Goal: Task Accomplishment & Management: Use online tool/utility

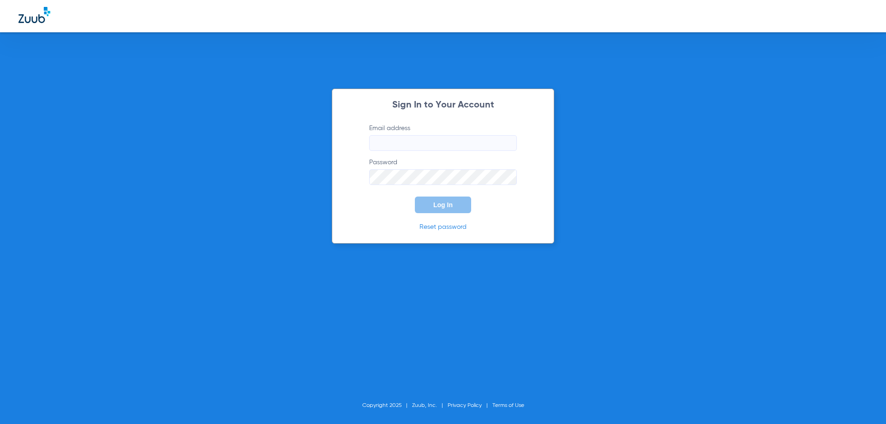
click at [437, 150] on input "Email address" at bounding box center [443, 143] width 148 height 16
click at [385, 141] on input "Email address" at bounding box center [443, 143] width 148 height 16
type input "infinitydentalutah@gmail.com"
click at [415, 197] on button "Log In" at bounding box center [443, 205] width 56 height 17
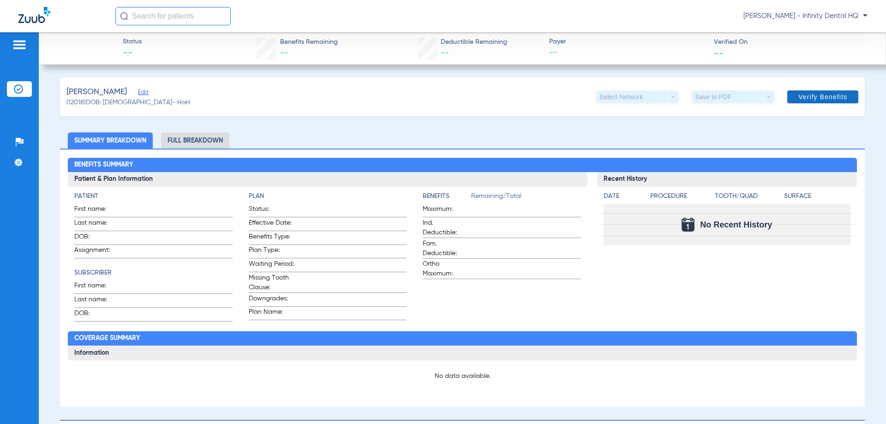
click at [828, 101] on span at bounding box center [823, 97] width 71 height 22
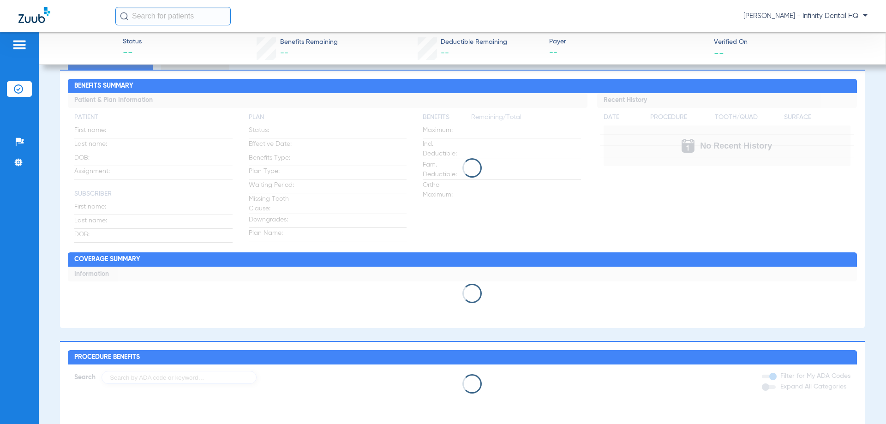
scroll to position [139, 0]
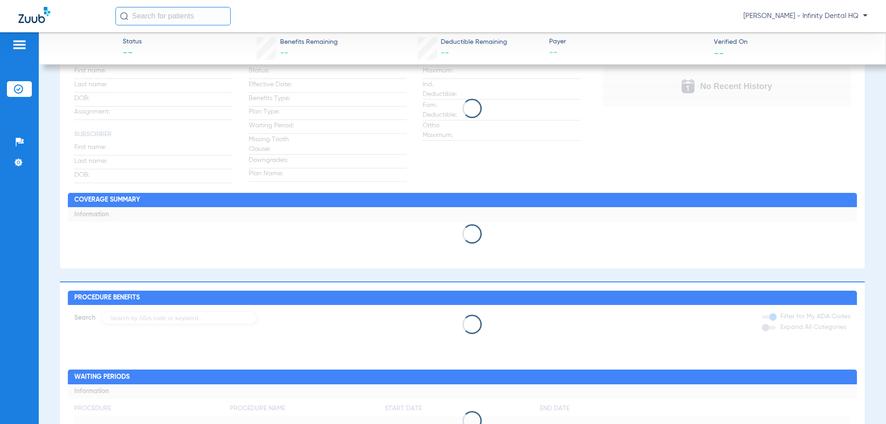
click at [512, 217] on app-loading-indicator at bounding box center [462, 234] width 789 height 54
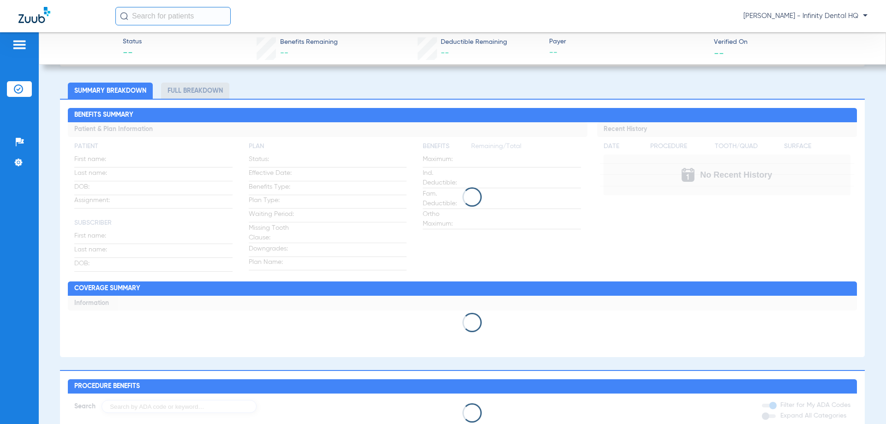
scroll to position [0, 0]
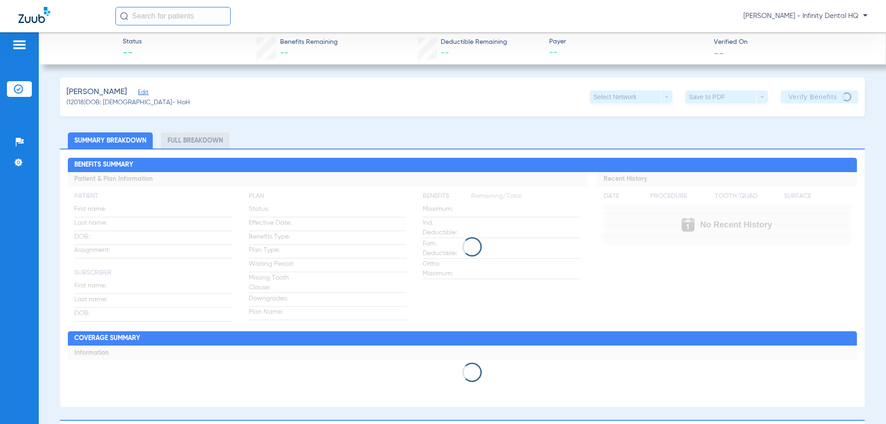
click at [26, 87] on li "Insurance Verification" at bounding box center [19, 89] width 25 height 16
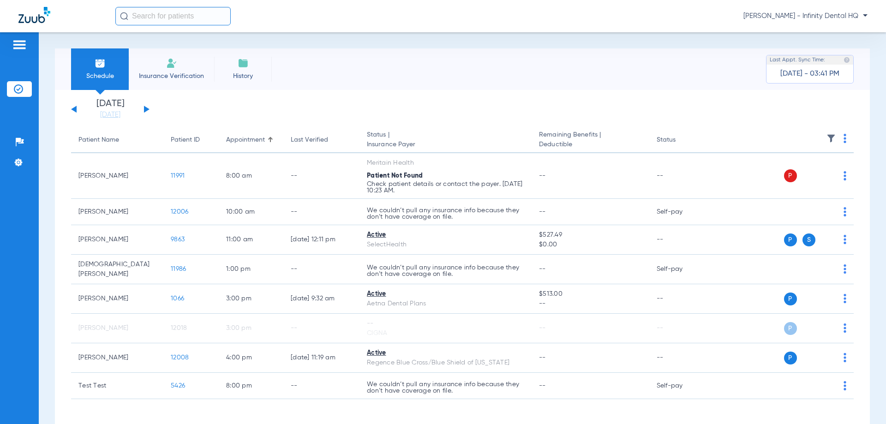
click at [171, 64] on img at bounding box center [171, 63] width 11 height 11
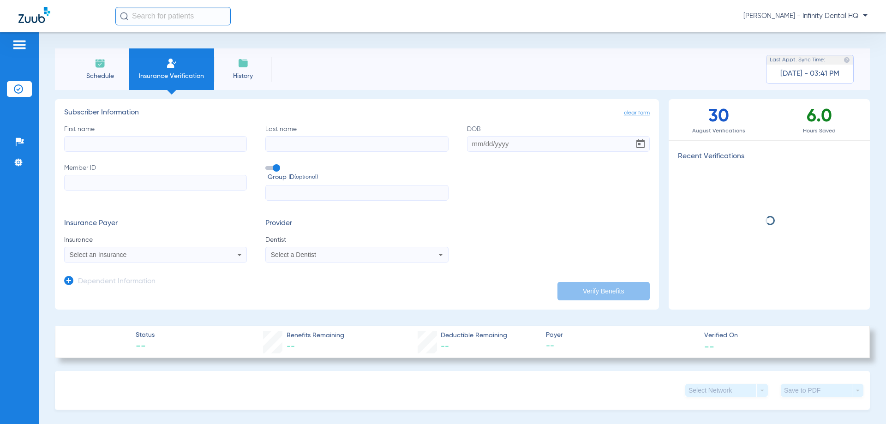
click at [117, 140] on input "First name" at bounding box center [155, 144] width 183 height 16
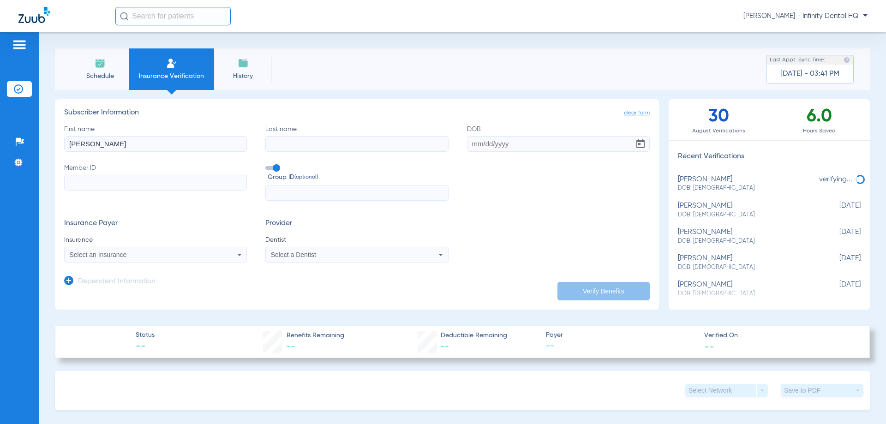
type input "[PERSON_NAME]"
click at [280, 146] on input "Last name Required" at bounding box center [356, 144] width 183 height 16
type input "Melo"
click at [524, 146] on input "DOB Required" at bounding box center [558, 144] width 183 height 16
click at [482, 143] on input "04/01/2025" at bounding box center [558, 144] width 183 height 16
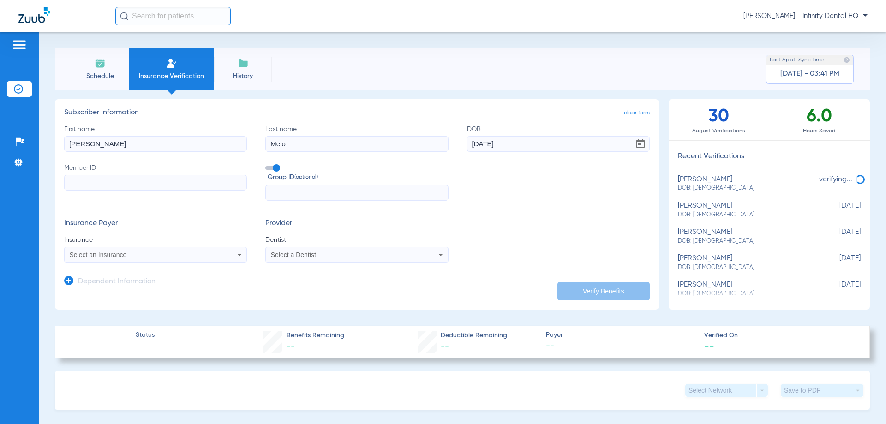
click at [506, 147] on input "04/11/2025" at bounding box center [558, 144] width 183 height 16
type input "[DATE]"
click at [120, 178] on input "Member ID" at bounding box center [155, 183] width 183 height 16
click at [177, 187] on input "Member ID Required" at bounding box center [155, 183] width 183 height 16
paste input "U93973578"
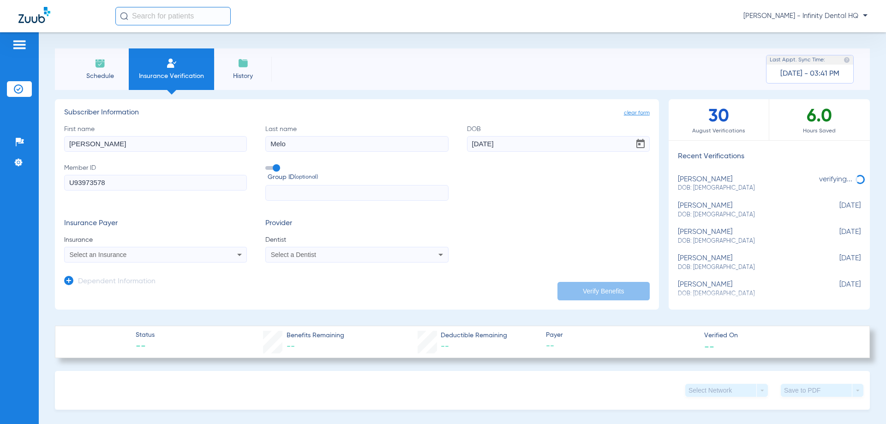
type input "U93973578"
click at [141, 253] on div "Select an Insurance" at bounding box center [139, 255] width 138 height 6
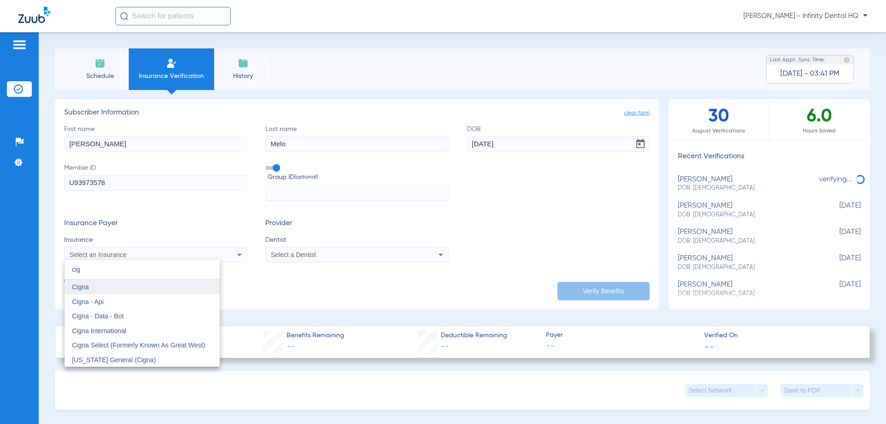
type input "cig"
click at [123, 282] on mat-option "Cigna" at bounding box center [142, 287] width 155 height 15
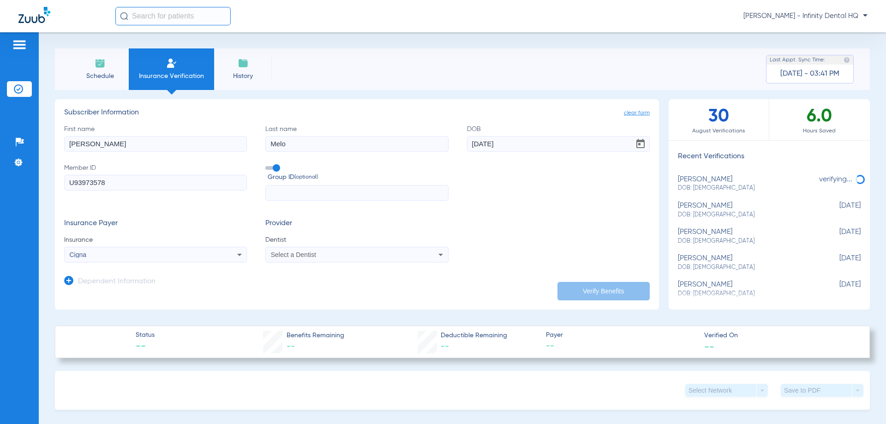
click at [345, 253] on div "Select a Dentist" at bounding box center [340, 255] width 138 height 6
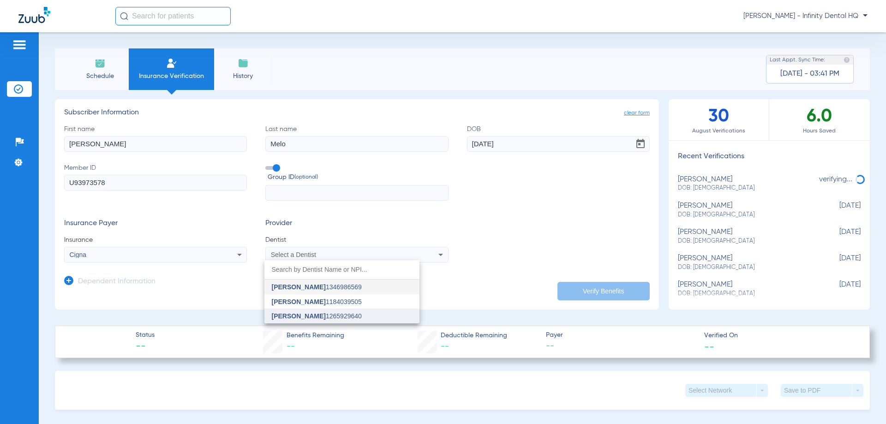
click at [294, 320] on mat-option "Daniel Rodriguez 1265929640" at bounding box center [342, 316] width 155 height 15
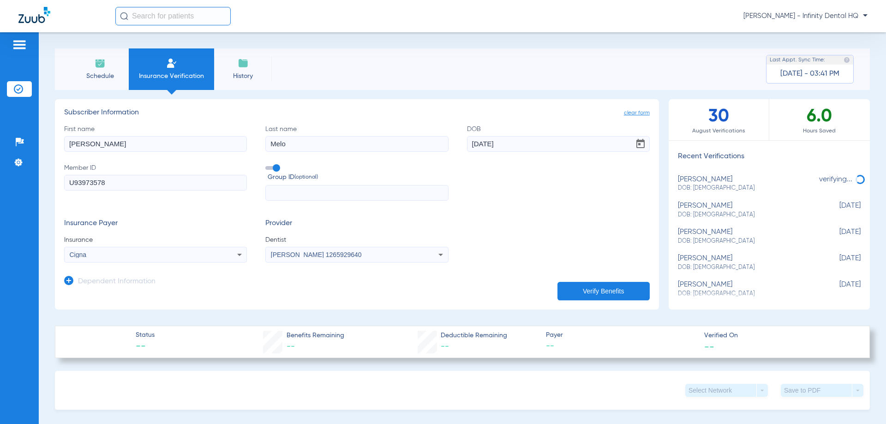
click at [609, 294] on button "Verify Benefits" at bounding box center [604, 291] width 92 height 18
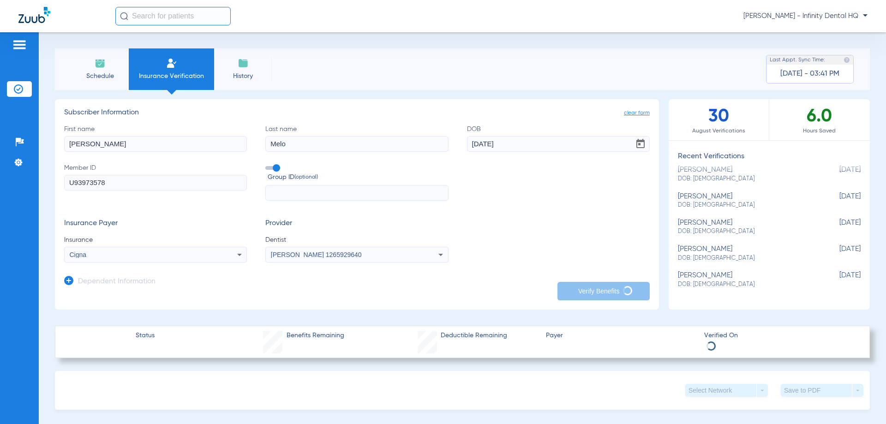
click at [435, 183] on div "Group ID (optional)" at bounding box center [356, 182] width 183 height 38
click at [439, 174] on span "Group ID (optional)" at bounding box center [358, 178] width 181 height 10
click at [267, 165] on input "Group ID (optional)" at bounding box center [267, 165] width 0 height 0
click at [282, 174] on span "Group ID (optional)" at bounding box center [358, 178] width 181 height 10
click at [267, 165] on input "Group ID (optional)" at bounding box center [267, 165] width 0 height 0
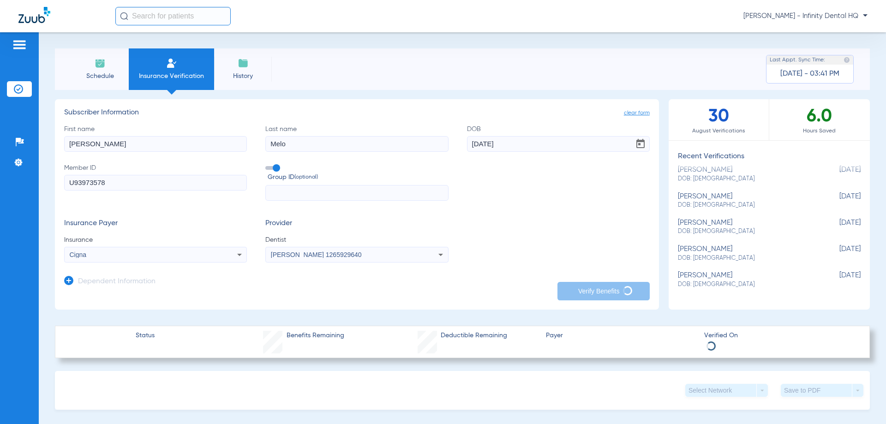
click at [777, 39] on div "Schedule Insurance Verification History Last Appt. Sync Time: Today - 03:41 PM …" at bounding box center [463, 228] width 848 height 392
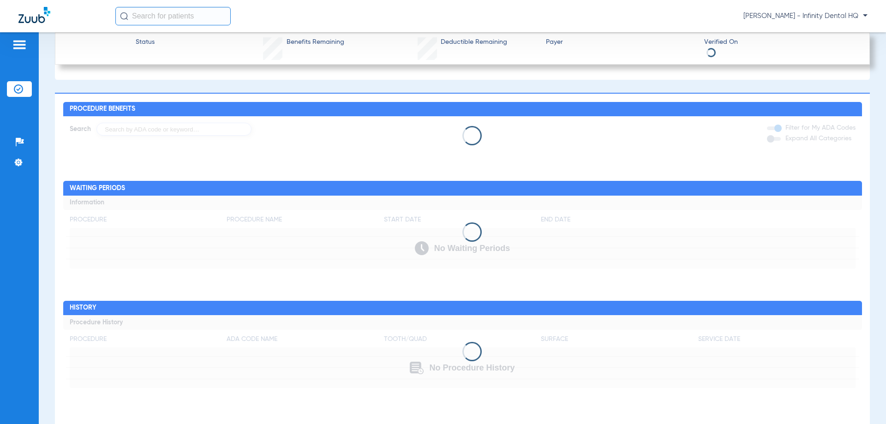
scroll to position [675, 0]
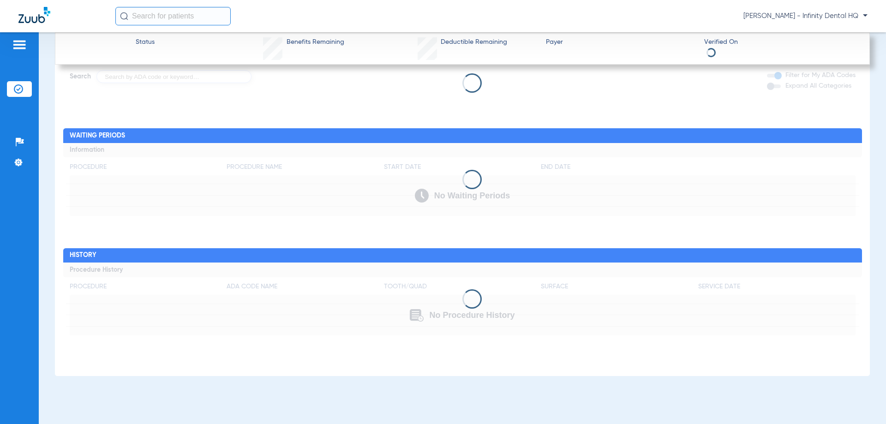
click at [657, 332] on app-loading-indicator at bounding box center [462, 299] width 799 height 73
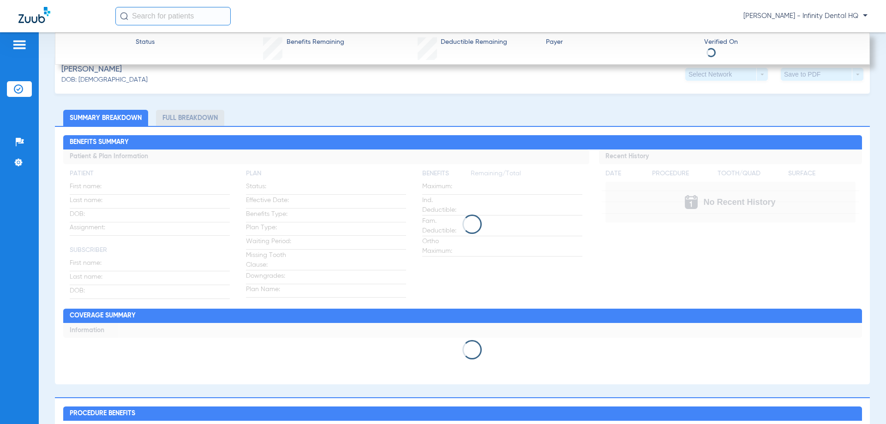
scroll to position [323, 0]
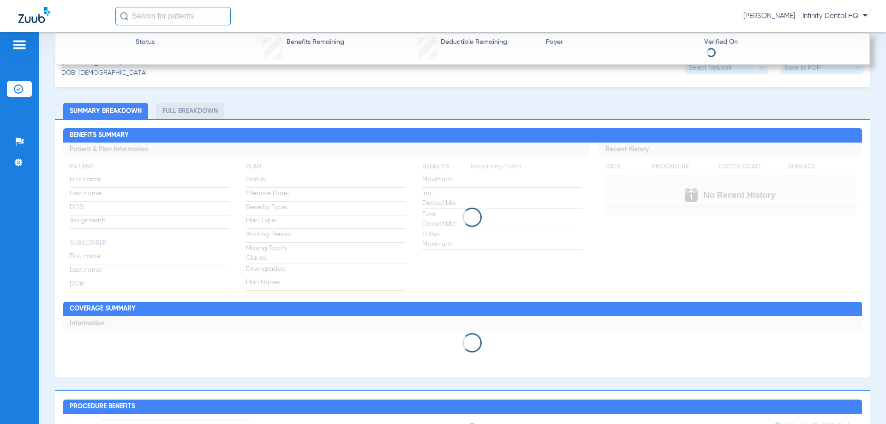
click at [433, 233] on app-loading-indicator at bounding box center [462, 218] width 799 height 150
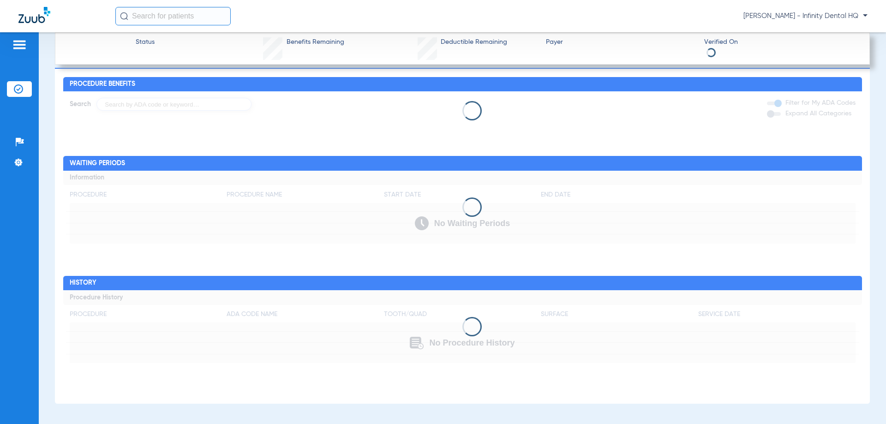
scroll to position [629, 0]
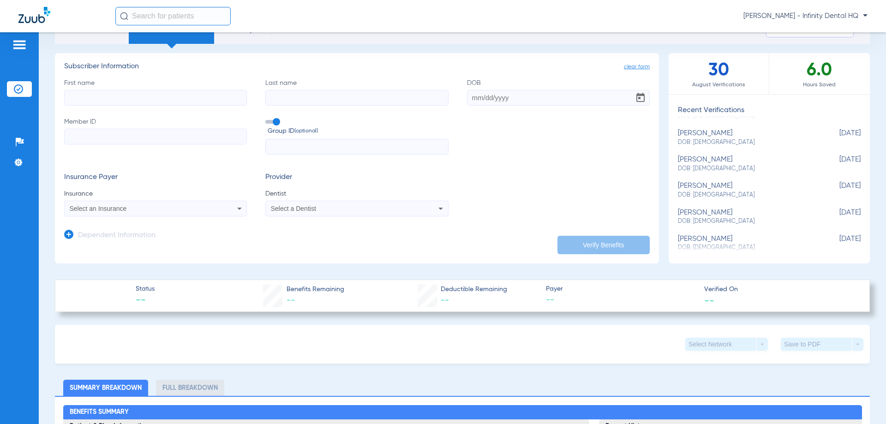
scroll to position [92, 0]
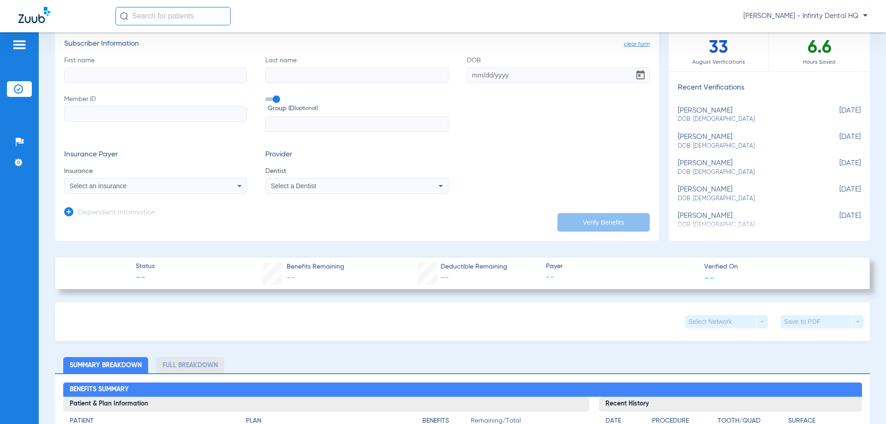
scroll to position [32, 0]
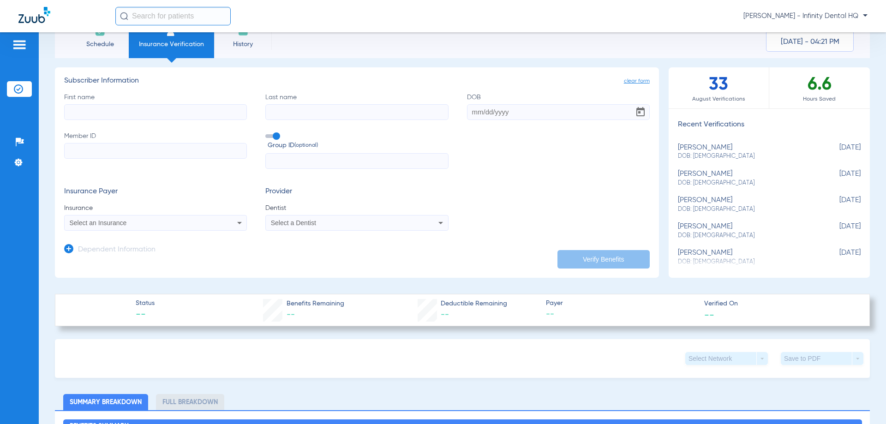
click at [686, 174] on div "[PERSON_NAME] DOB: [DEMOGRAPHIC_DATA]" at bounding box center [746, 178] width 137 height 17
type input "[PERSON_NAME]"
type input "Melo"
type input "[DATE]"
type input "U93973578"
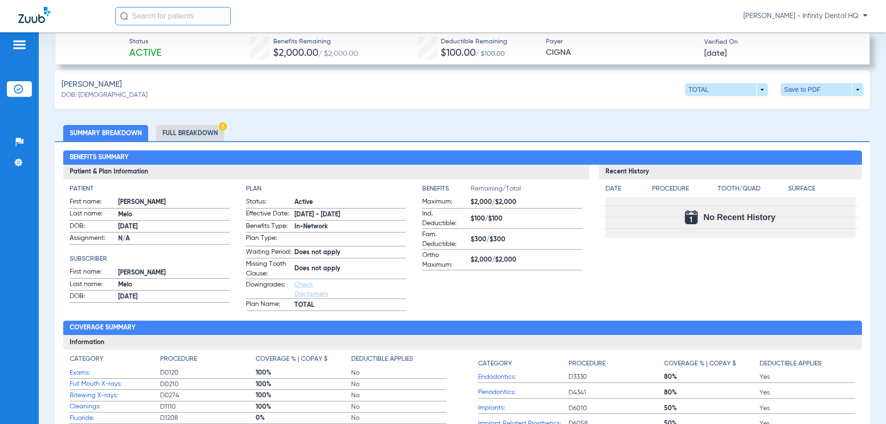
scroll to position [309, 0]
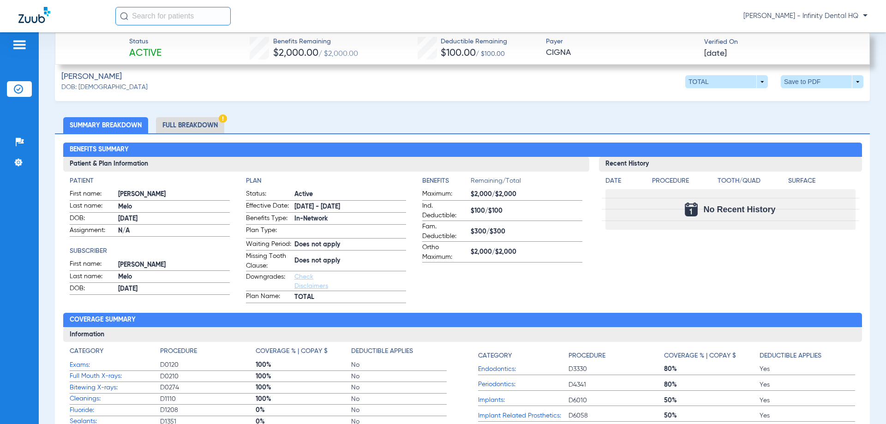
click at [189, 123] on li "Full Breakdown" at bounding box center [190, 125] width 68 height 16
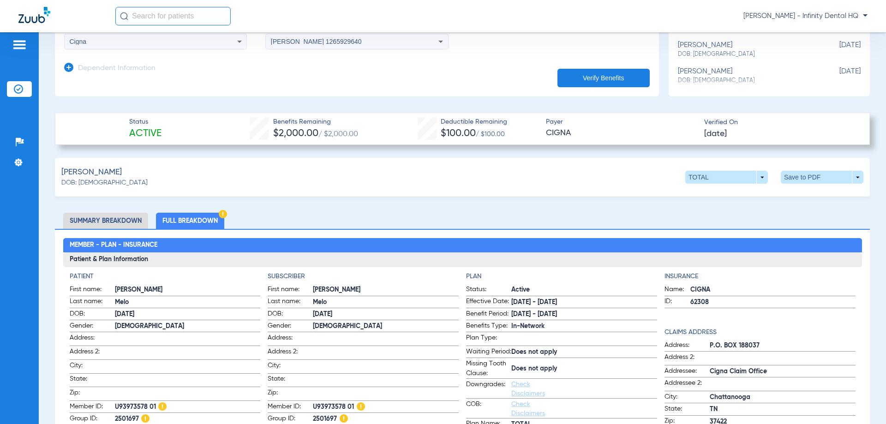
scroll to position [212, 0]
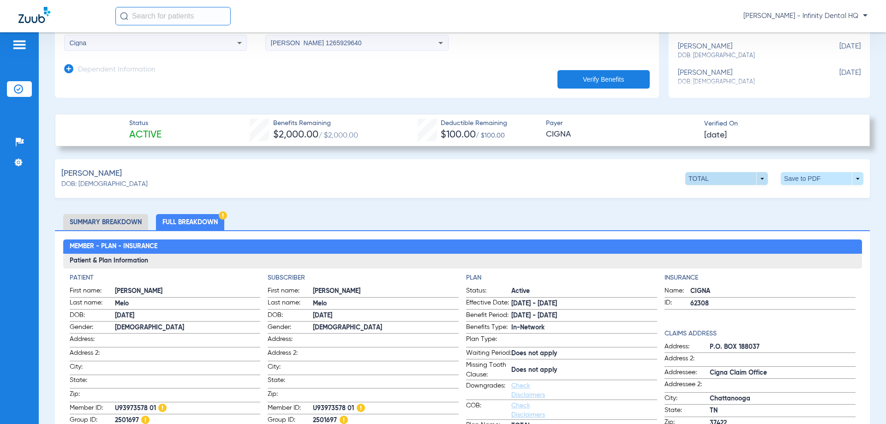
click at [750, 181] on span at bounding box center [727, 178] width 83 height 13
click at [717, 224] on div "TOTAL Out of Network" at bounding box center [708, 206] width 59 height 38
click at [716, 186] on span at bounding box center [727, 179] width 22 height 22
click at [709, 212] on span "Out of Network" at bounding box center [708, 214] width 43 height 6
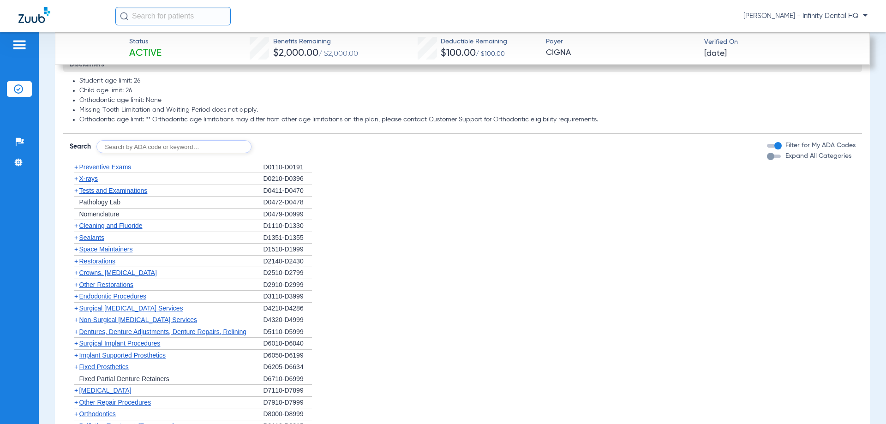
scroll to position [1181, 0]
